Goal: Task Accomplishment & Management: Use online tool/utility

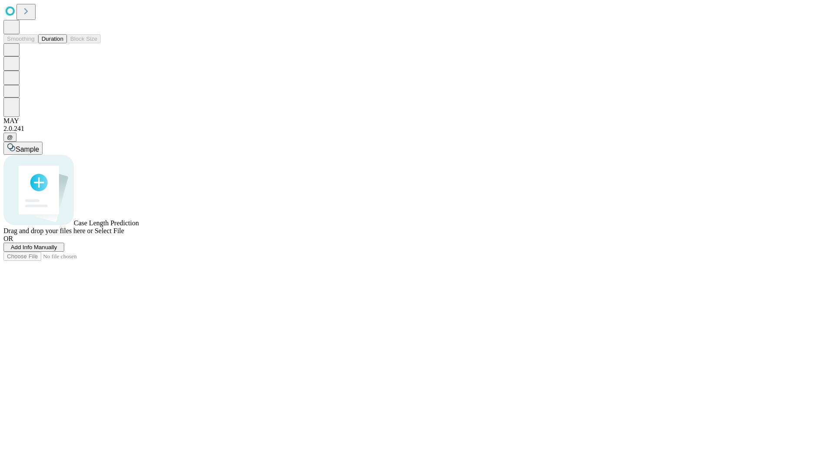
click at [57, 251] on span "Add Info Manually" at bounding box center [34, 247] width 46 height 7
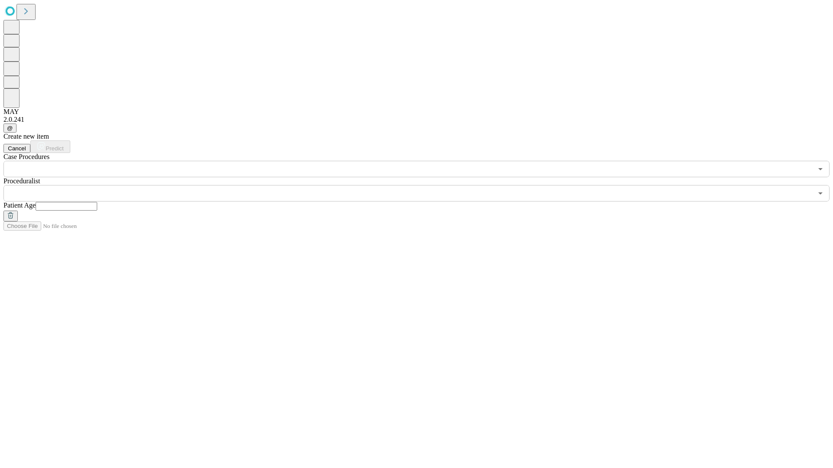
click at [97, 202] on input "text" at bounding box center [67, 206] width 62 height 9
type input "**"
